Goal: Information Seeking & Learning: Find contact information

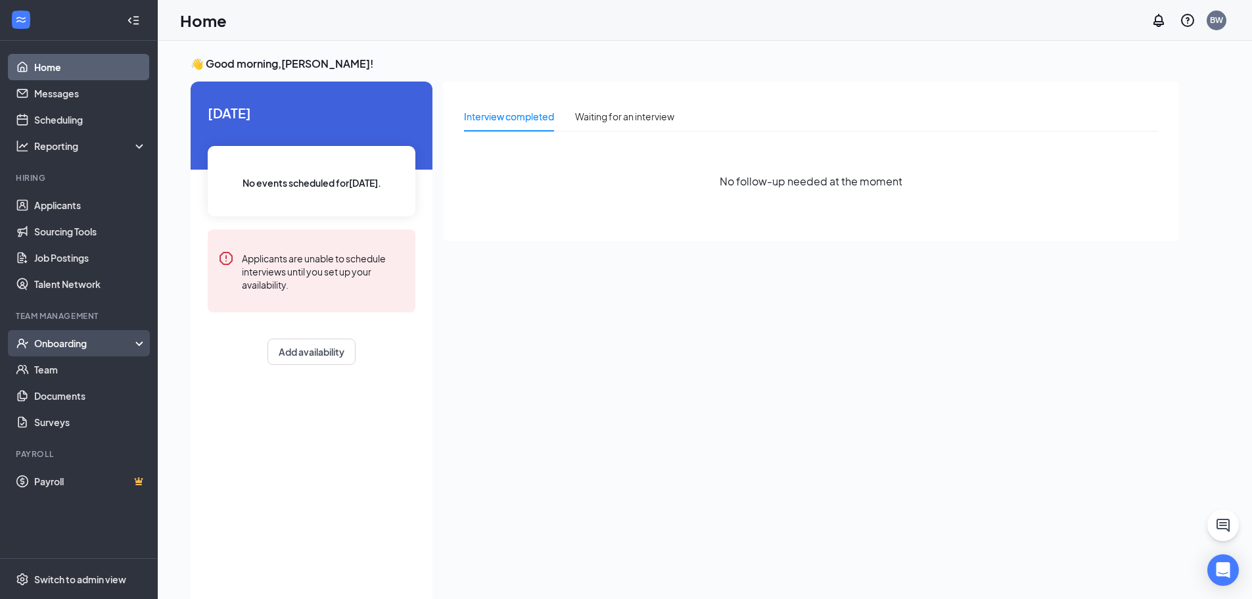
click at [66, 343] on div "Onboarding" at bounding box center [84, 343] width 101 height 13
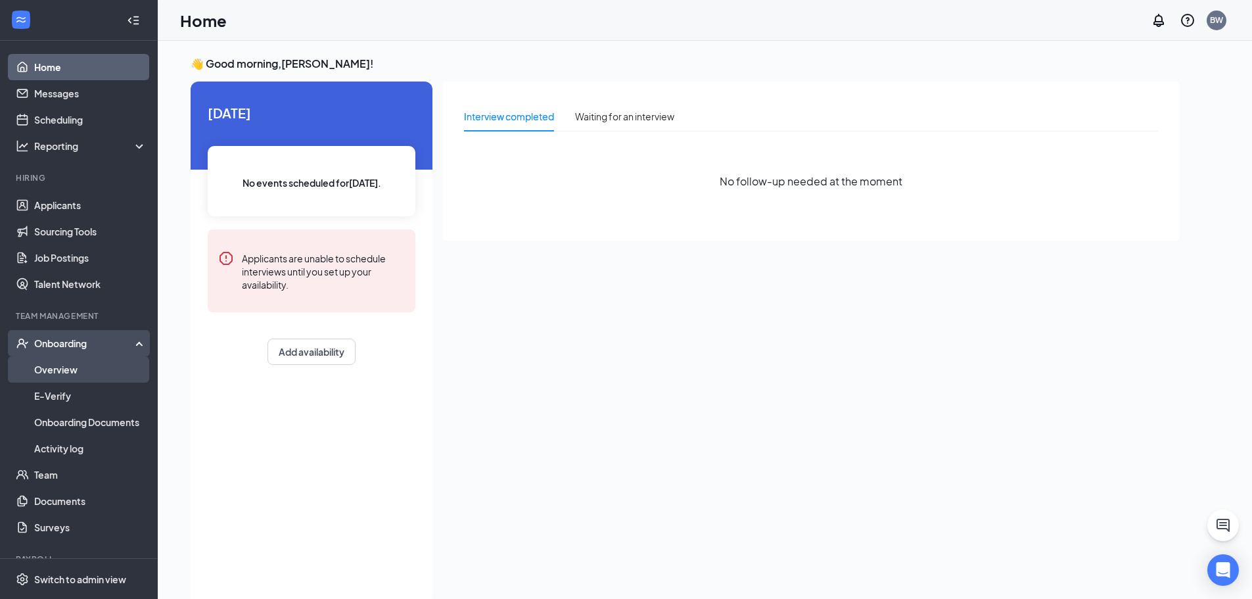
click at [72, 371] on link "Overview" at bounding box center [90, 369] width 112 height 26
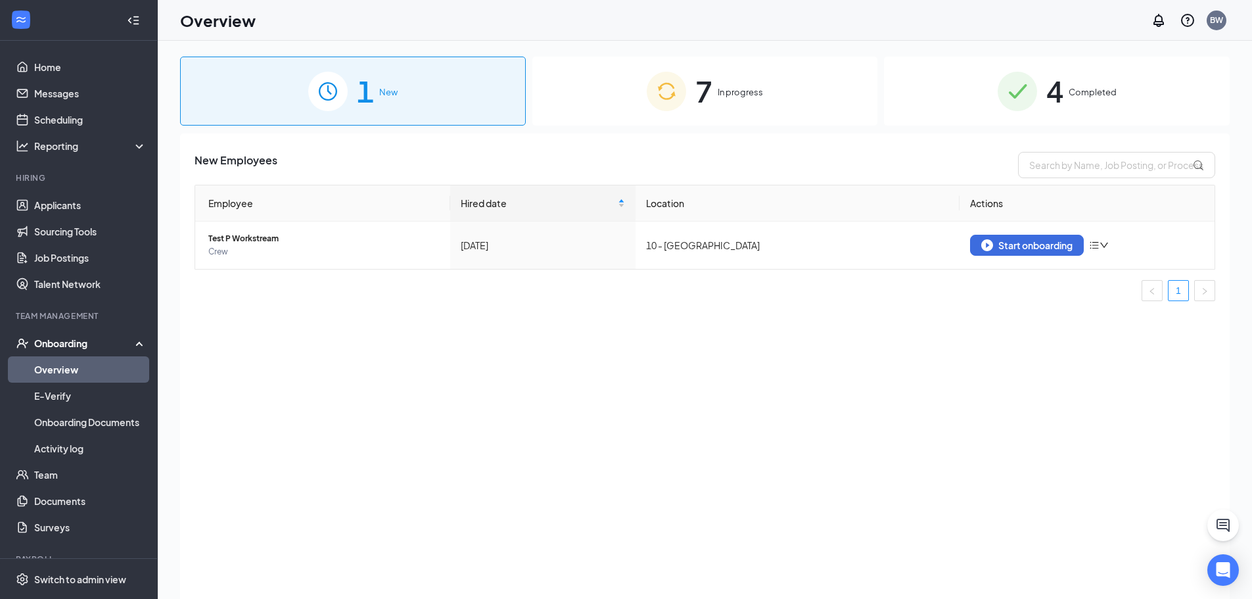
click at [715, 96] on div "7 In progress" at bounding box center [706, 91] width 346 height 69
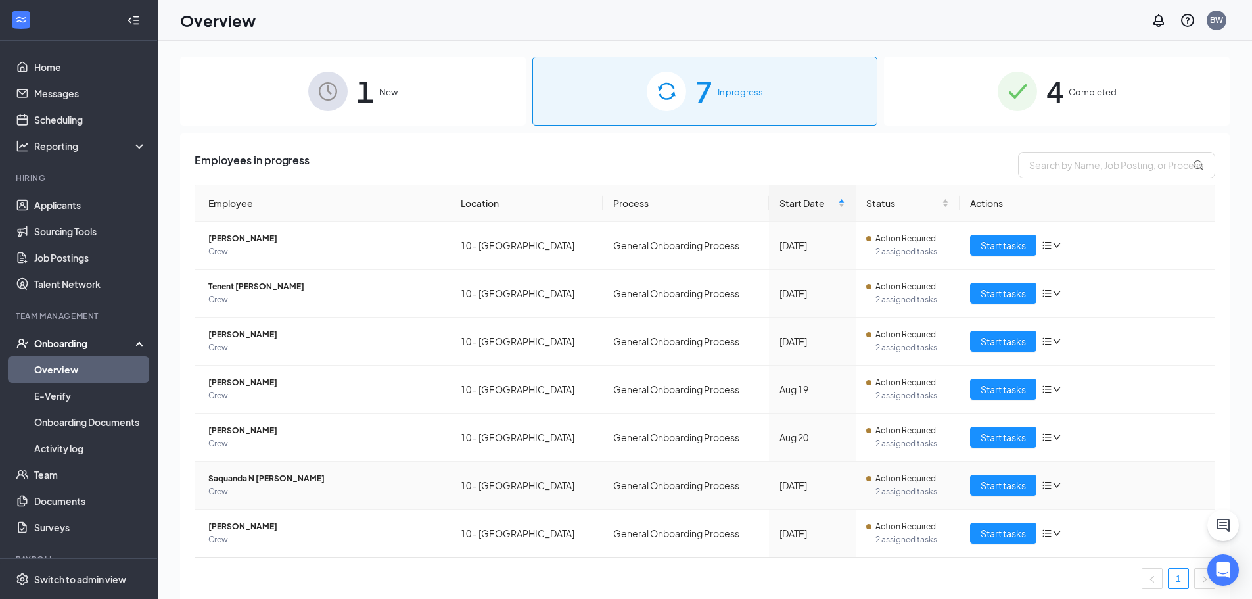
click at [300, 486] on span "Crew" at bounding box center [323, 491] width 231 height 13
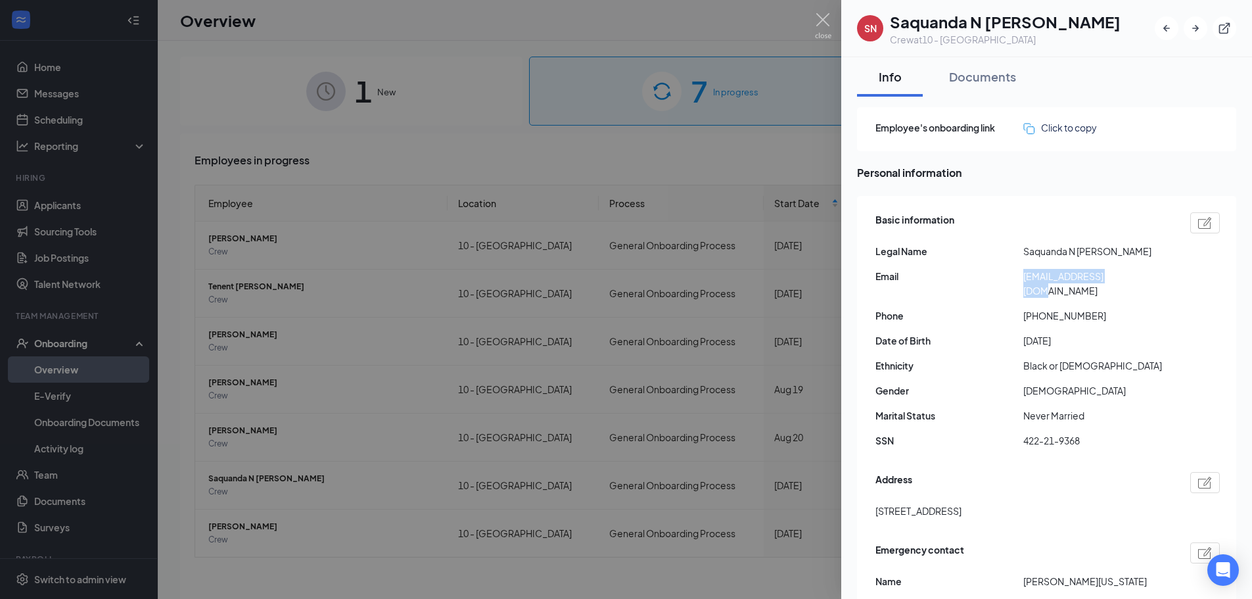
drag, startPoint x: 1131, startPoint y: 277, endPoint x: 1024, endPoint y: 283, distance: 107.3
click at [1024, 283] on span "[EMAIL_ADDRESS][DOMAIN_NAME]" at bounding box center [1098, 283] width 148 height 29
copy span "[EMAIL_ADDRESS][DOMAIN_NAME]"
